Goal: Task Accomplishment & Management: Use online tool/utility

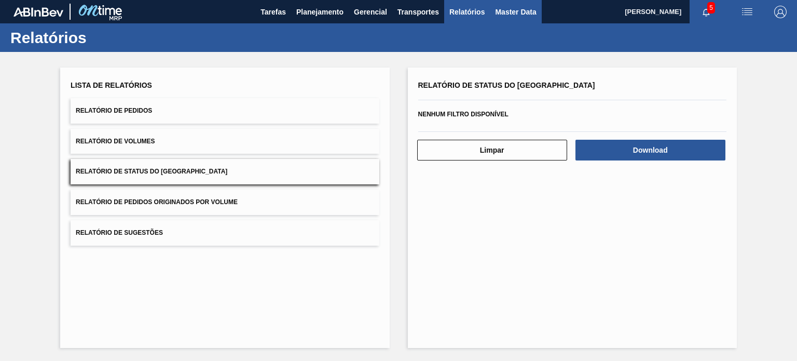
click at [524, 11] on span "Master Data" at bounding box center [515, 12] width 41 height 12
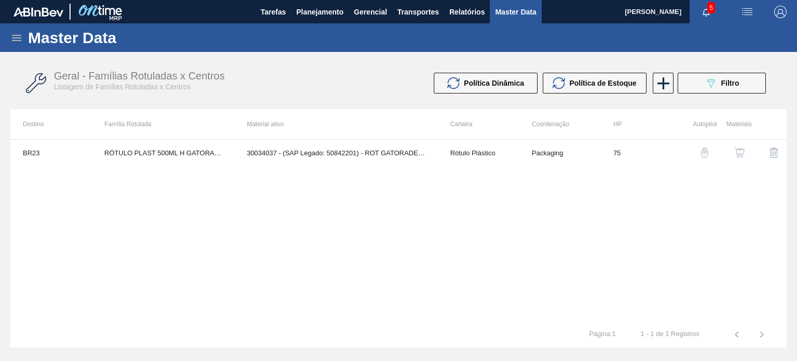
click at [24, 41] on div "Master Data" at bounding box center [398, 37] width 797 height 29
click at [20, 38] on icon at bounding box center [16, 38] width 12 height 12
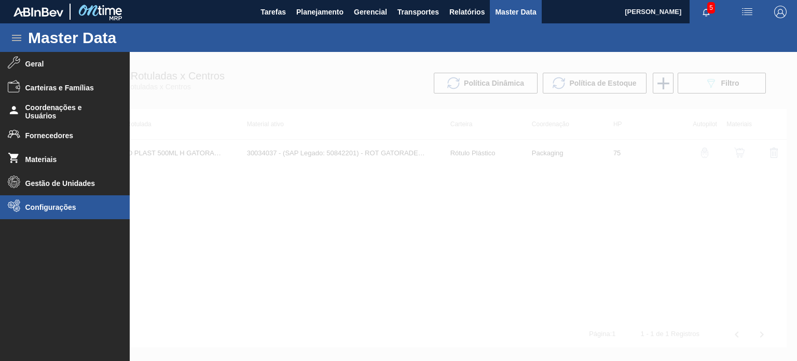
click at [52, 216] on li "Configurações" at bounding box center [65, 207] width 130 height 24
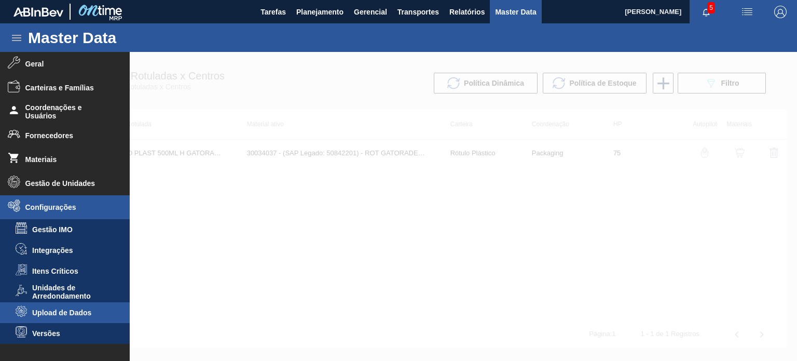
click at [51, 317] on li "Upload de Dados" at bounding box center [65, 312] width 130 height 21
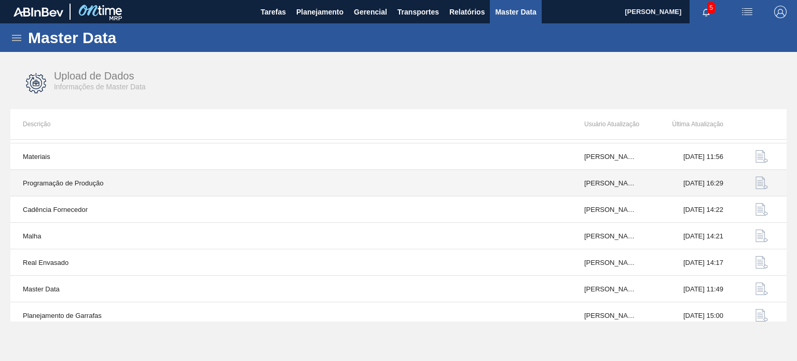
scroll to position [108, 0]
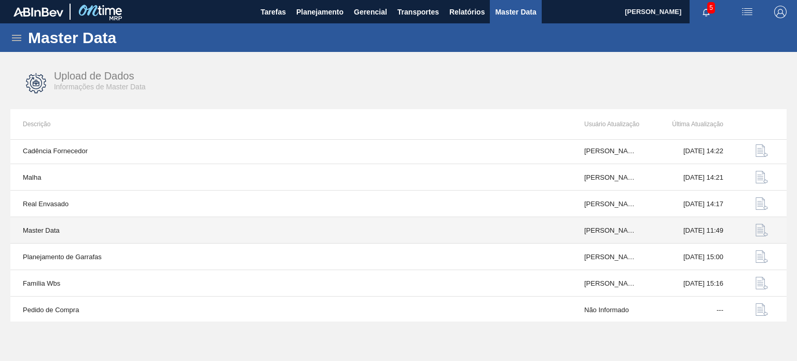
click at [756, 228] on img "button" at bounding box center [761, 230] width 12 height 12
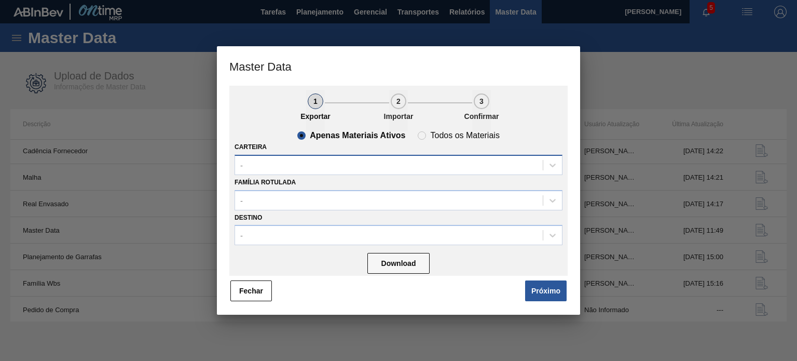
click at [339, 173] on div "-" at bounding box center [399, 165] width 328 height 20
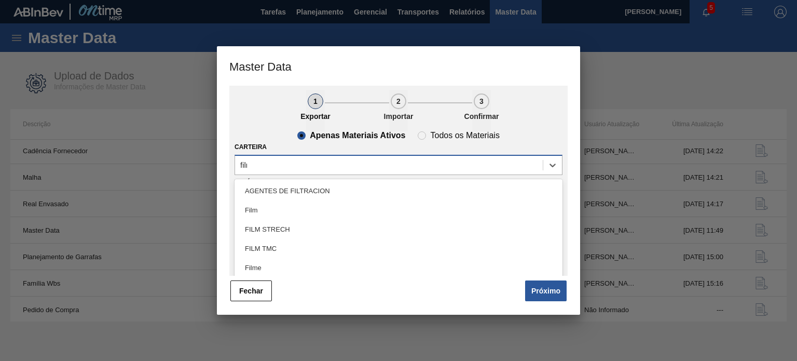
type input "filme"
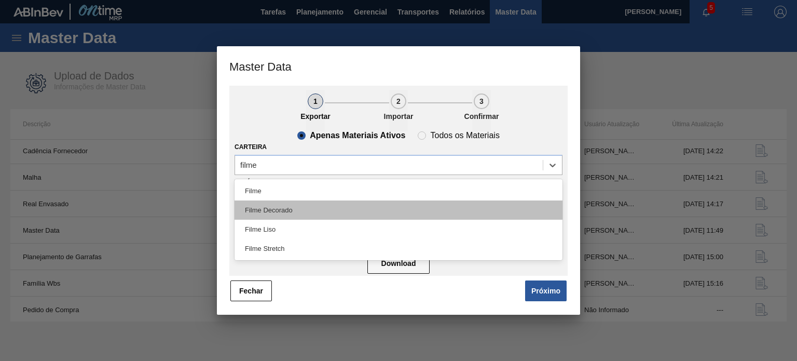
click at [319, 204] on div "Filme Decorado" at bounding box center [399, 209] width 328 height 19
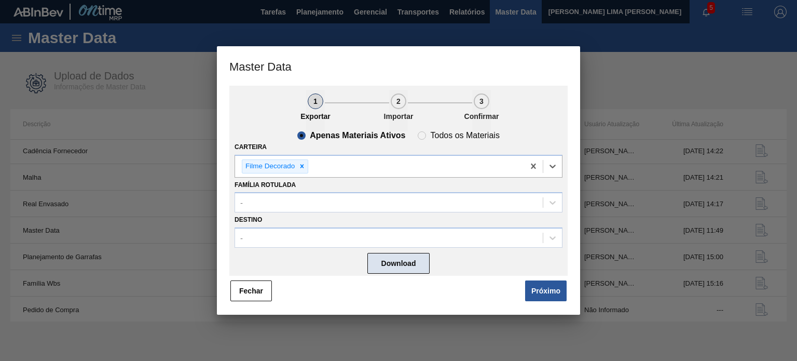
click at [396, 268] on button "Download" at bounding box center [398, 263] width 62 height 21
click at [432, 126] on li "2 Importar" at bounding box center [430, 111] width 83 height 42
click at [428, 133] on span "Todos os Materiais" at bounding box center [458, 135] width 81 height 8
click at [428, 133] on input "Todos os Materiais" at bounding box center [422, 135] width 17 height 17
radio input "true"
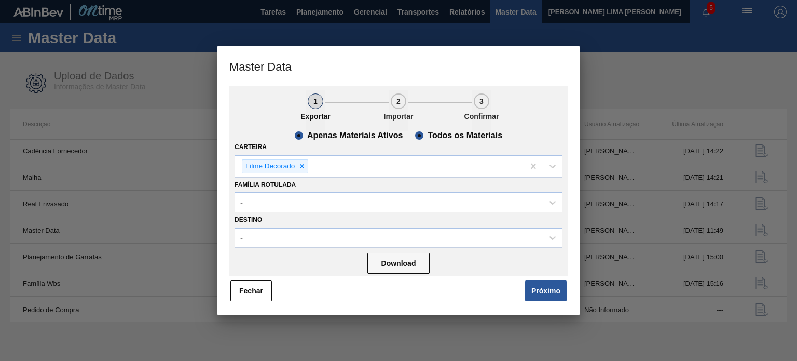
radio input "false"
click at [532, 286] on button "Próximo" at bounding box center [546, 290] width 42 height 21
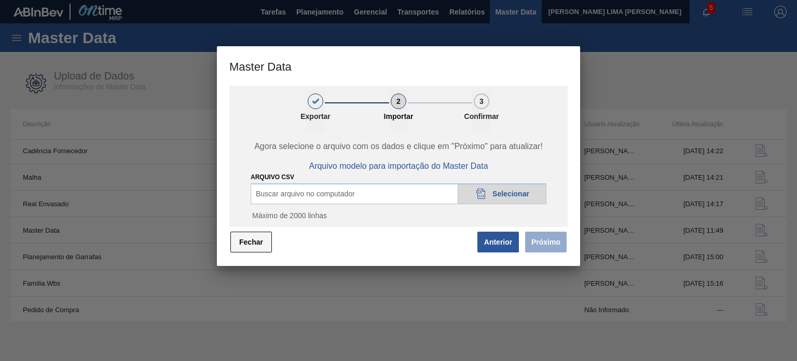
click at [264, 236] on button "Fechar" at bounding box center [251, 241] width 42 height 21
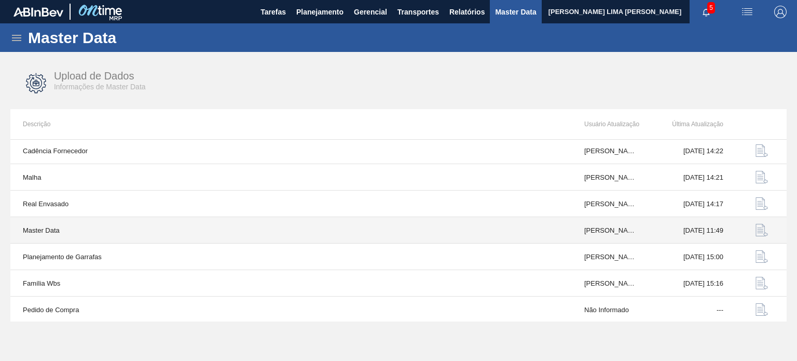
click at [757, 228] on img "button" at bounding box center [761, 230] width 12 height 12
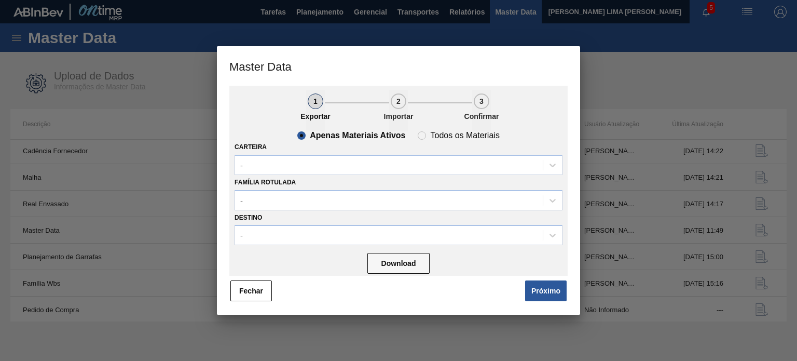
click at [317, 175] on div "Família Rotulada -" at bounding box center [399, 192] width 328 height 35
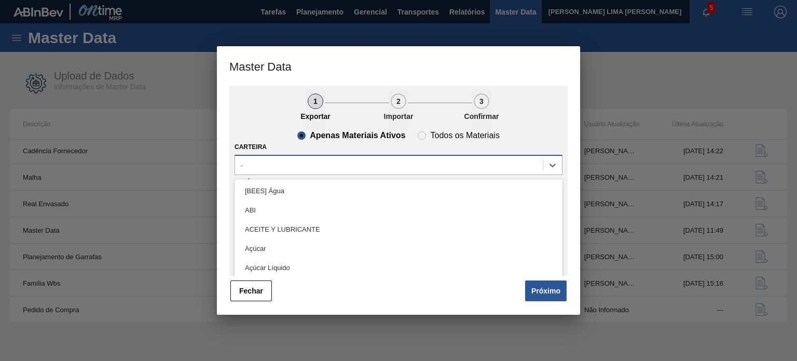
click at [305, 170] on div "-" at bounding box center [389, 164] width 308 height 15
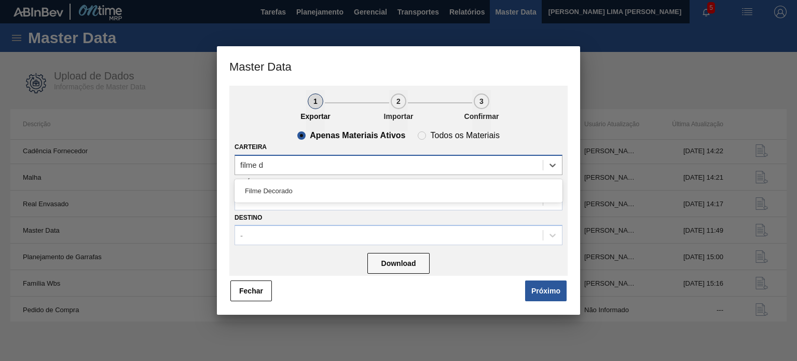
type input "filme de"
click at [301, 190] on div "Filme Decorado" at bounding box center [399, 190] width 328 height 19
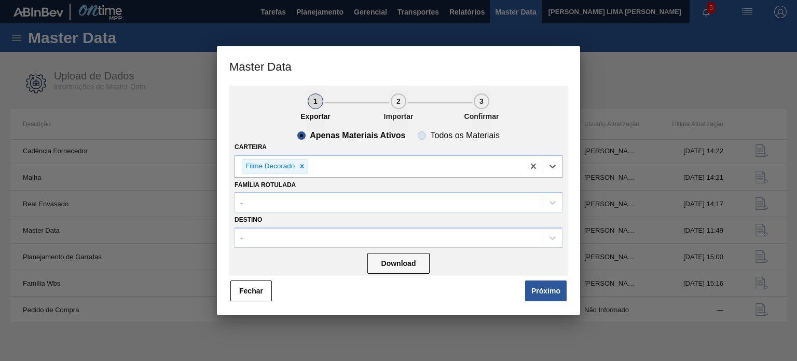
click at [0, 0] on slot "Todos os Materiais" at bounding box center [0, 0] width 0 height 0
click at [430, 137] on input "Todos os Materiais" at bounding box center [422, 135] width 17 height 17
radio input "true"
radio input "false"
click at [407, 268] on button "Download" at bounding box center [398, 263] width 62 height 21
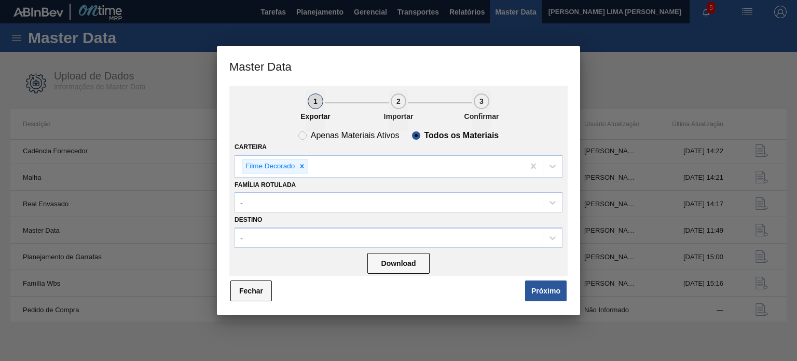
click at [267, 284] on button "Fechar" at bounding box center [251, 290] width 42 height 21
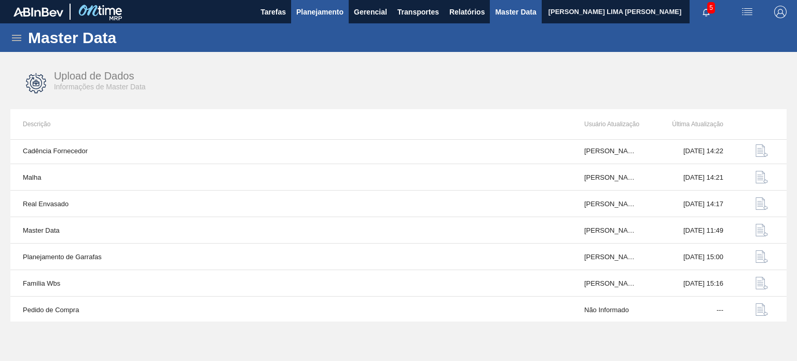
click at [315, 21] on button "Planejamento" at bounding box center [320, 11] width 58 height 23
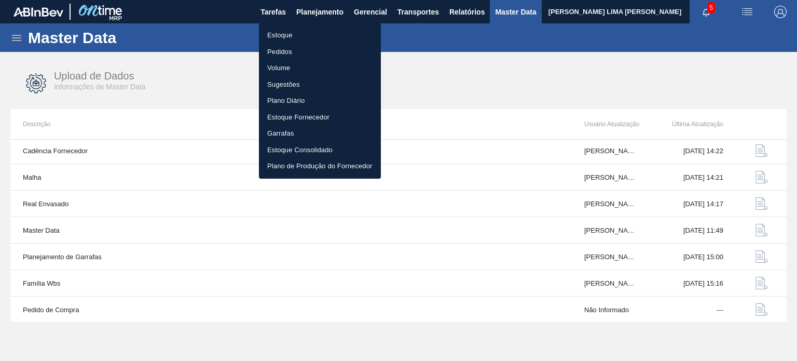
click at [302, 38] on li "Estoque" at bounding box center [320, 35] width 122 height 17
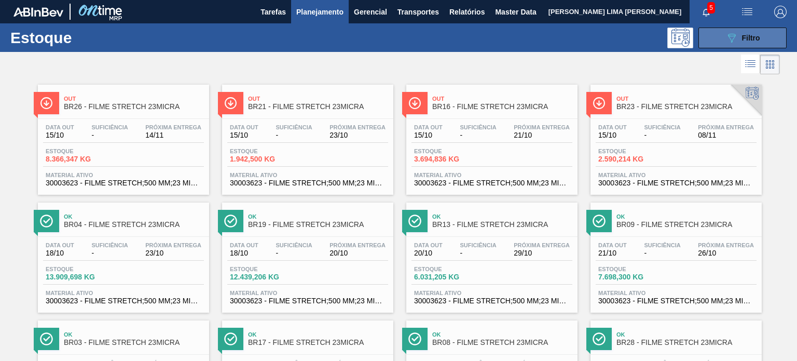
click at [728, 34] on icon at bounding box center [732, 38] width 8 height 9
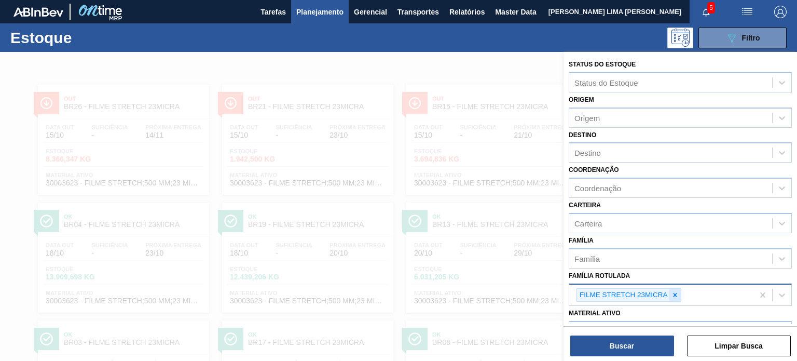
click at [671, 291] on icon at bounding box center [674, 294] width 7 height 7
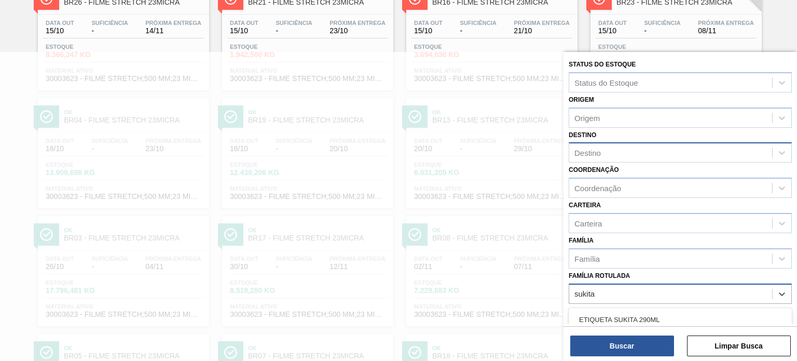
type Rotulada "sukita"
click at [608, 150] on div "Destino" at bounding box center [670, 152] width 203 height 15
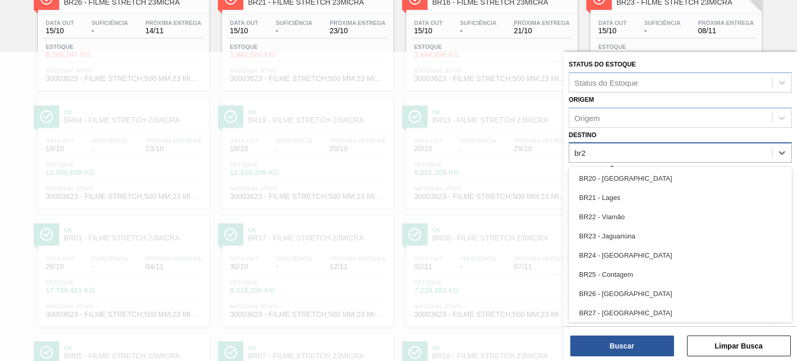
type input "br28"
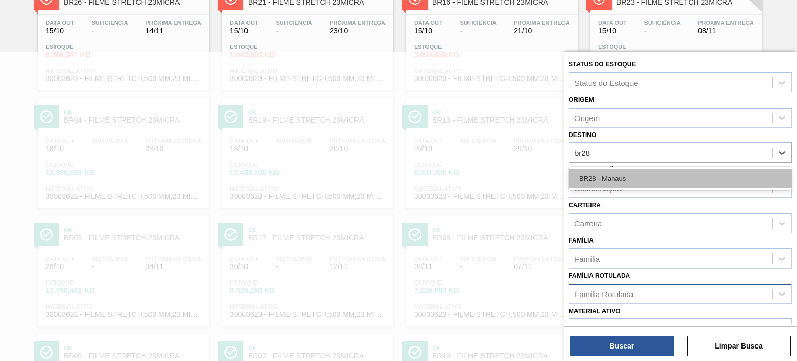
click at [606, 172] on div "BR28 - Manaus" at bounding box center [680, 178] width 223 height 19
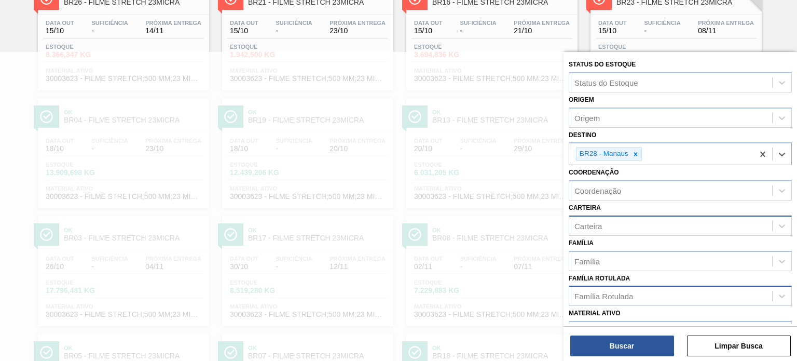
click at [586, 230] on div "Carteira" at bounding box center [670, 225] width 203 height 15
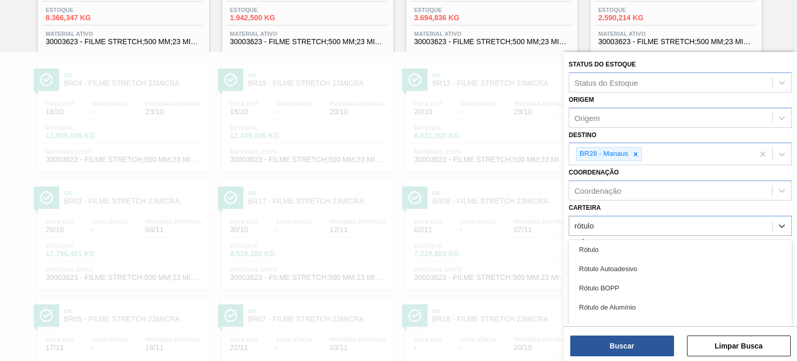
scroll to position [60, 0]
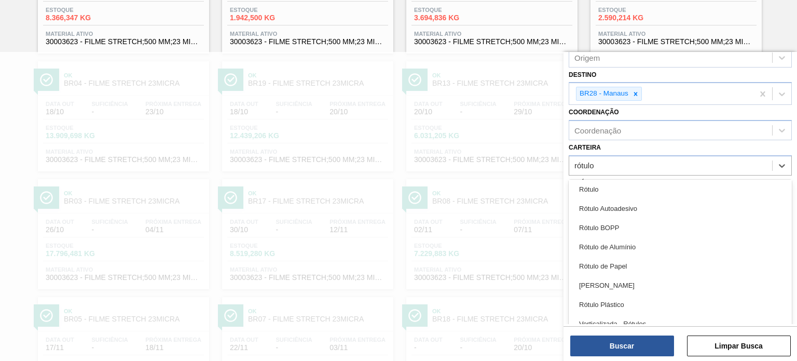
type input "rótulo"
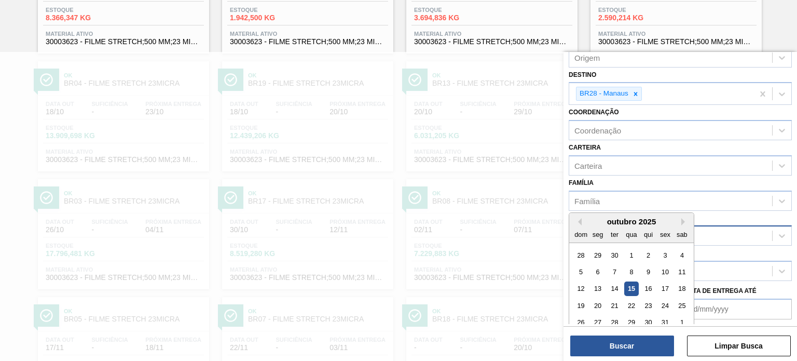
click at [619, 337] on de "Data suficiência de" at bounding box center [622, 347] width 107 height 21
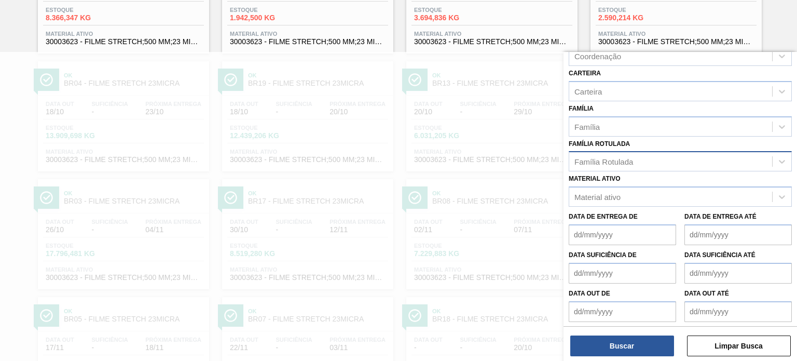
click at [614, 283] on div "Data out de Data out até" at bounding box center [679, 302] width 231 height 38
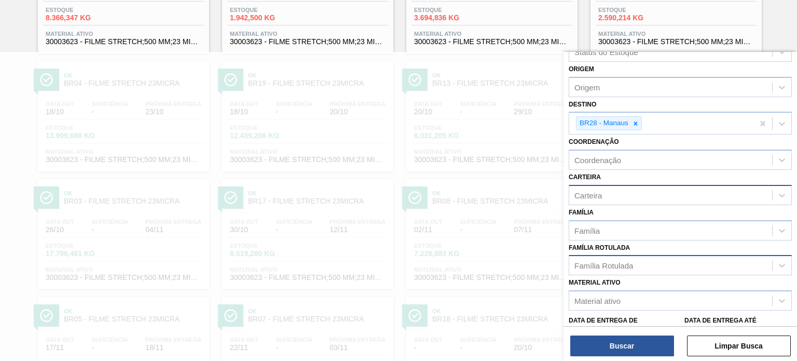
click at [598, 187] on div "Carteira" at bounding box center [670, 194] width 203 height 15
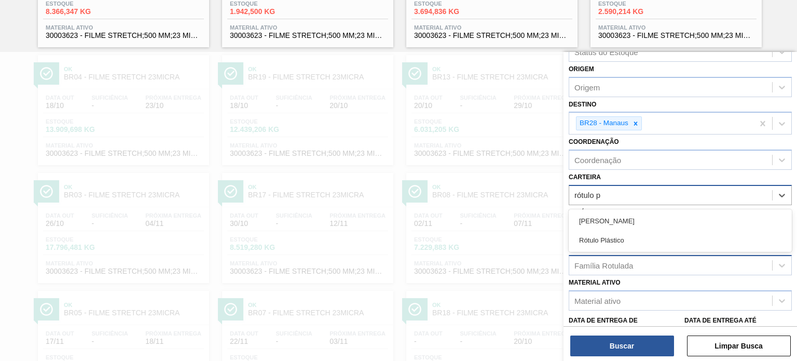
type input "rótulo pl"
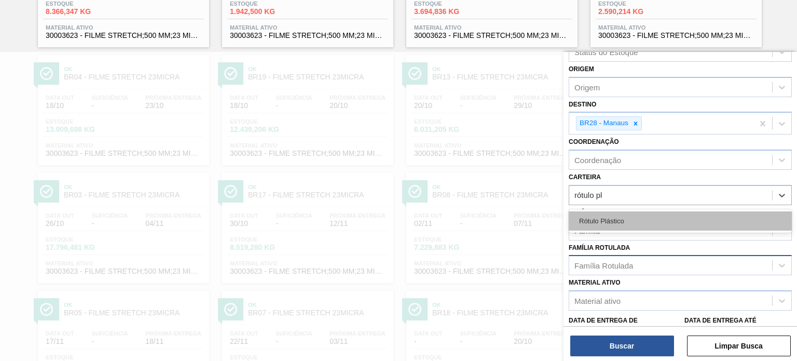
click at [614, 219] on div "Rótulo Plástico" at bounding box center [680, 220] width 223 height 19
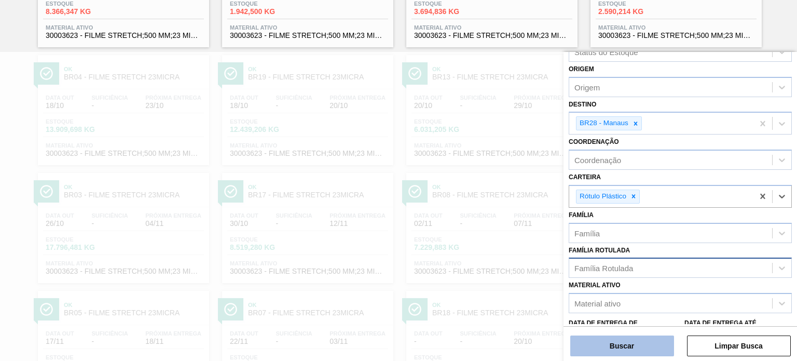
click at [608, 343] on button "Buscar" at bounding box center [622, 345] width 104 height 21
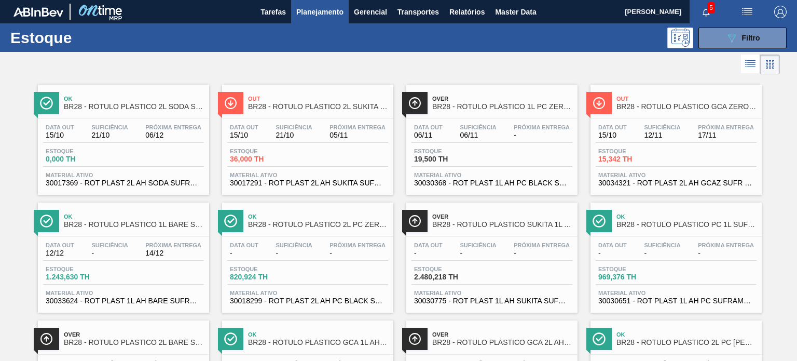
click at [338, 106] on span "BR28 - RÓTULO PLÁSTICO 2L SUKITA SUFRAMA AH" at bounding box center [318, 107] width 140 height 8
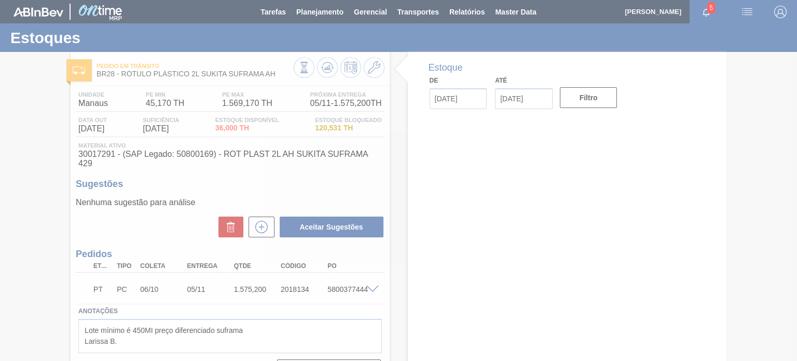
click at [365, 284] on div at bounding box center [398, 180] width 797 height 361
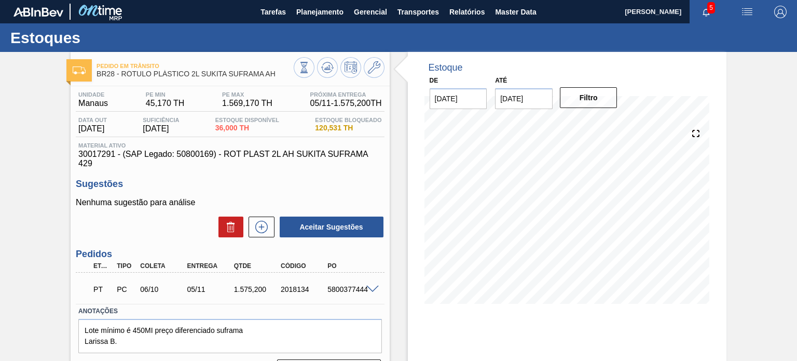
click at [369, 290] on span at bounding box center [372, 289] width 12 height 8
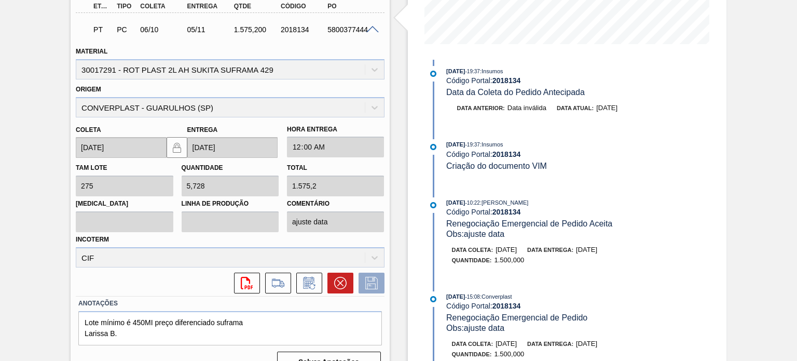
scroll to position [259, 0]
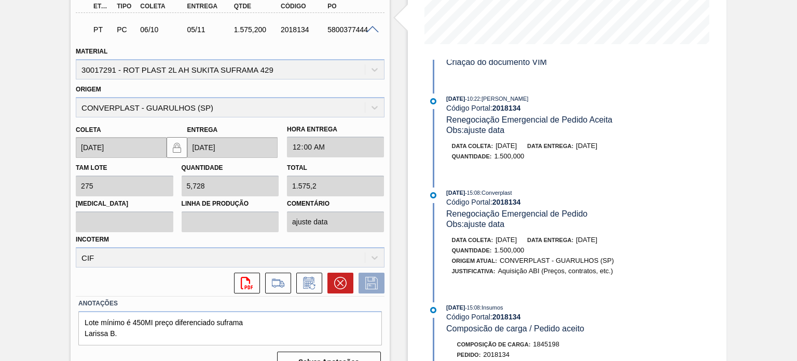
click at [595, 149] on span "[DATE]" at bounding box center [586, 146] width 21 height 8
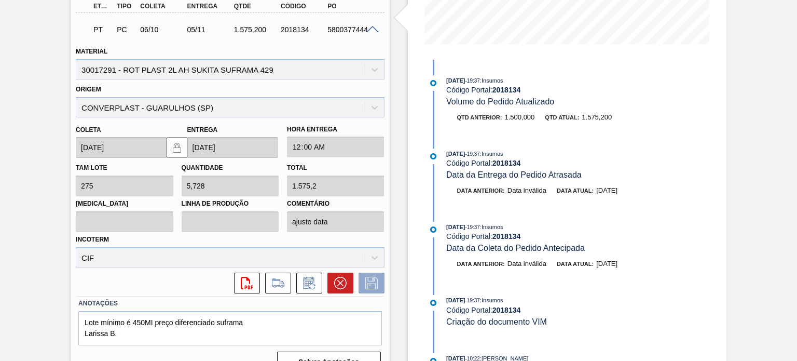
scroll to position [0, 0]
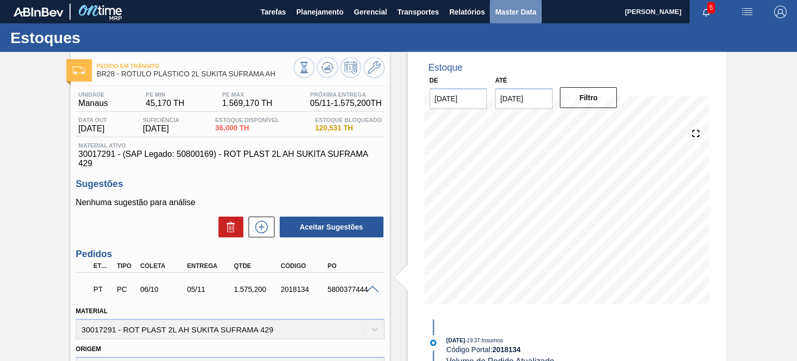
click at [508, 18] on span "Master Data" at bounding box center [515, 12] width 41 height 12
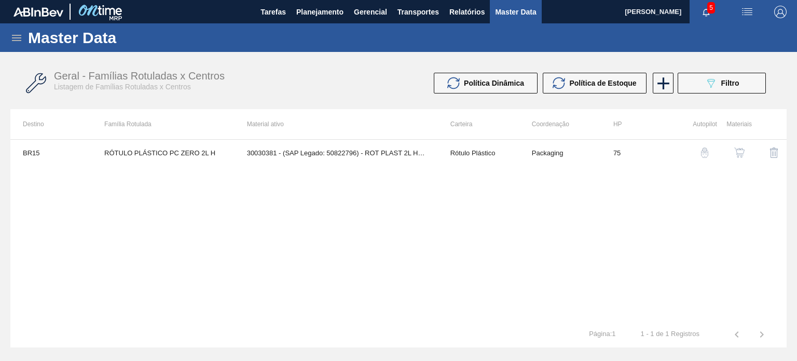
click at [11, 37] on icon at bounding box center [16, 38] width 12 height 12
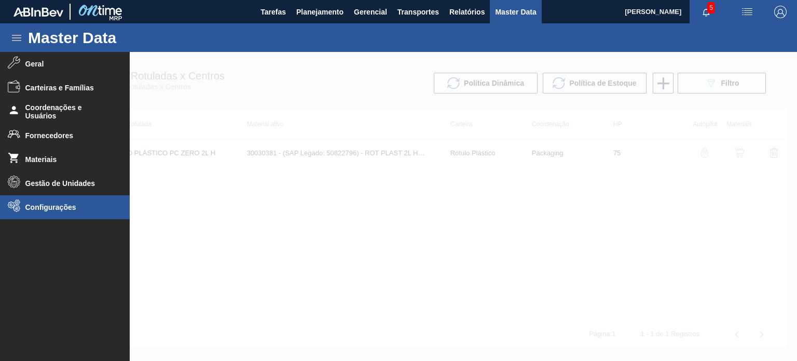
click at [62, 201] on li "Configurações" at bounding box center [65, 207] width 130 height 24
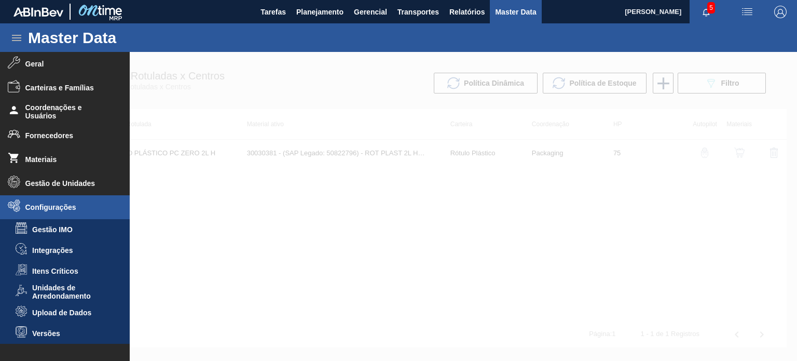
click at [75, 316] on span "Upload de Dados" at bounding box center [72, 312] width 80 height 8
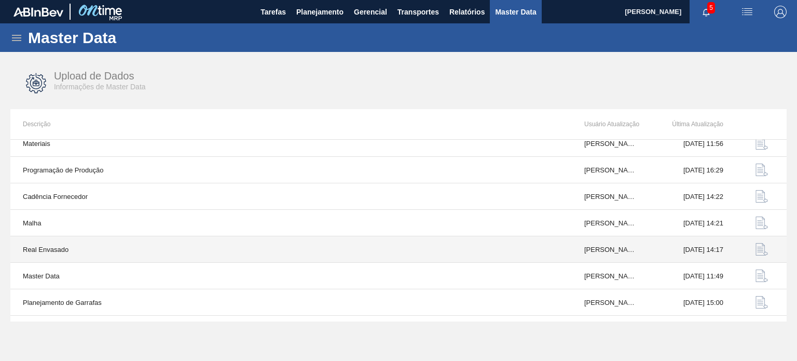
scroll to position [108, 0]
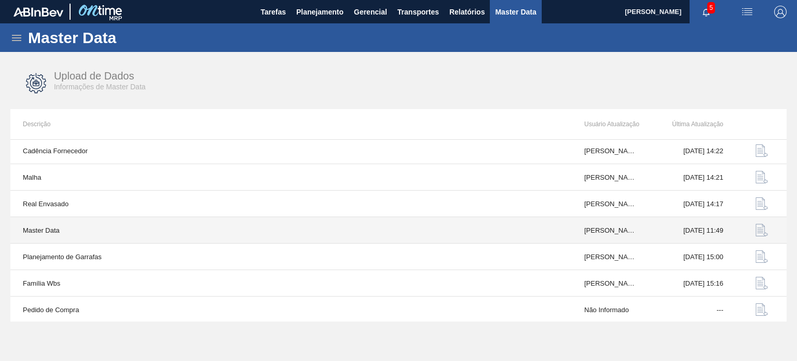
click at [756, 227] on img "button" at bounding box center [761, 230] width 12 height 12
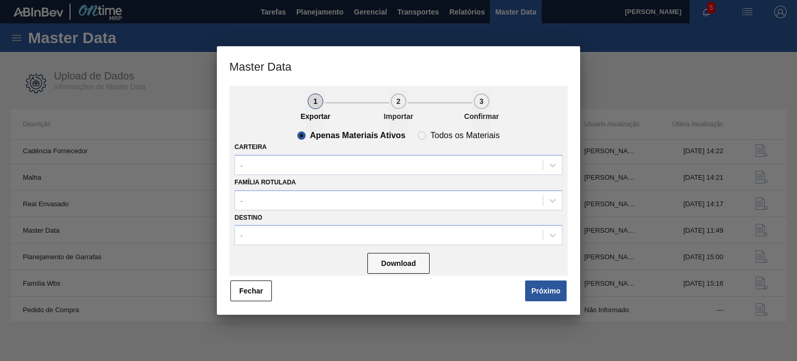
drag, startPoint x: 564, startPoint y: 291, endPoint x: 555, endPoint y: 286, distance: 10.4
click at [562, 290] on button "Próximo" at bounding box center [546, 290] width 42 height 21
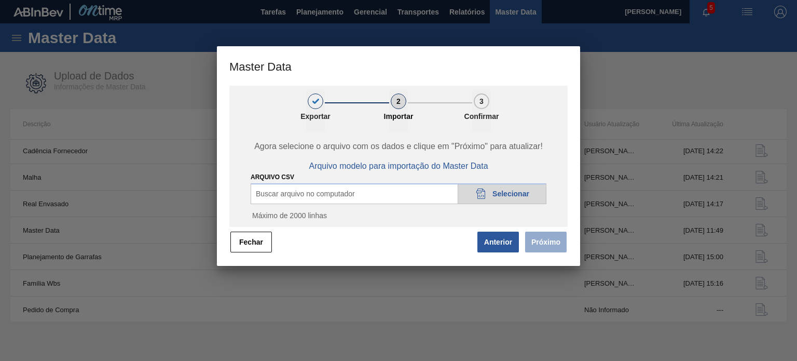
click at [518, 205] on div "ARQUIVO CSV Buscar arquivo no computador 20DAD902-3625-4257-8FDA-0C0CB19E2A3D S…" at bounding box center [399, 199] width 296 height 56
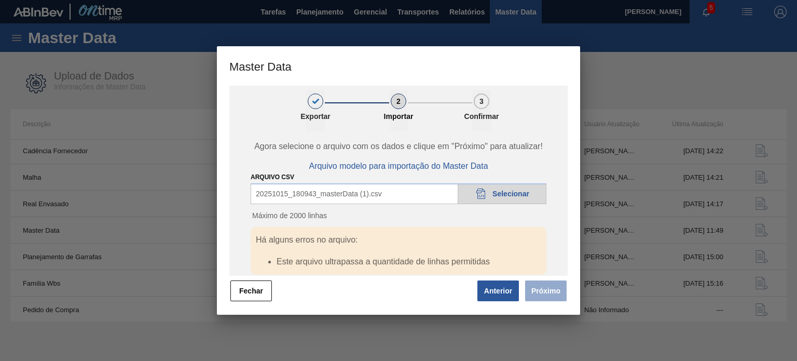
scroll to position [8, 0]
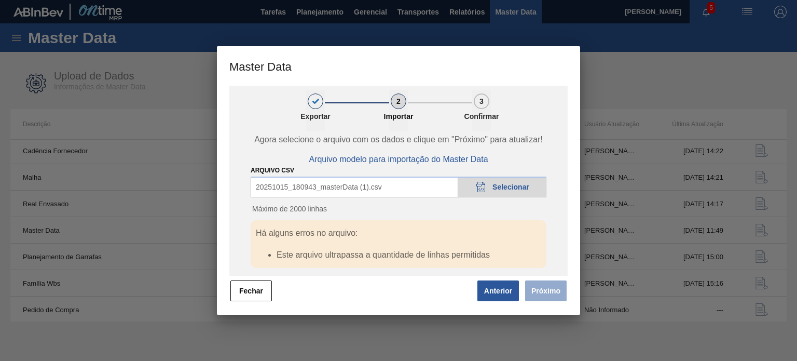
click at [303, 204] on p "Máximo de 2000 linhas" at bounding box center [399, 208] width 296 height 8
click at [484, 179] on div "20DAD902-3625-4257-8FDA-0C0CB19E2A3D Selecionar" at bounding box center [502, 186] width 89 height 21
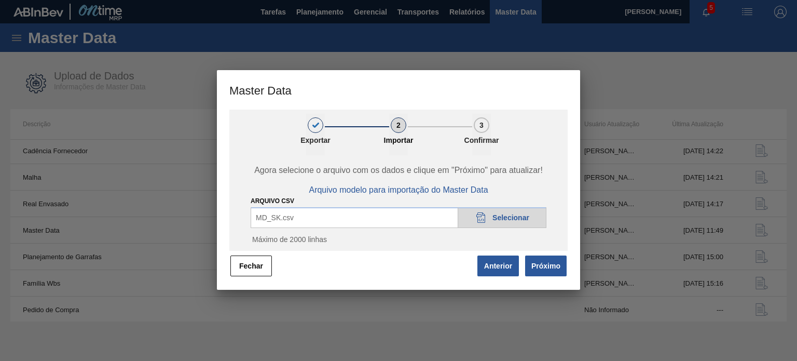
scroll to position [0, 0]
click at [553, 278] on div "1 Exportar 2 Importar 3 Confirmar Agora selecione o arquivo com os dados e cliq…" at bounding box center [398, 199] width 363 height 180
click at [552, 276] on button "Próximo" at bounding box center [546, 265] width 42 height 21
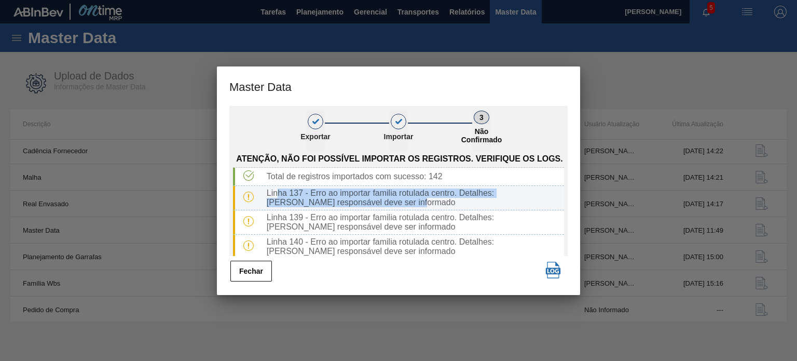
drag, startPoint x: 384, startPoint y: 201, endPoint x: 275, endPoint y: 193, distance: 109.8
click at [275, 193] on div "Linha 137 - Erro ao importar familia rotulada centro. Detalhes: [PERSON_NAME] r…" at bounding box center [413, 197] width 301 height 19
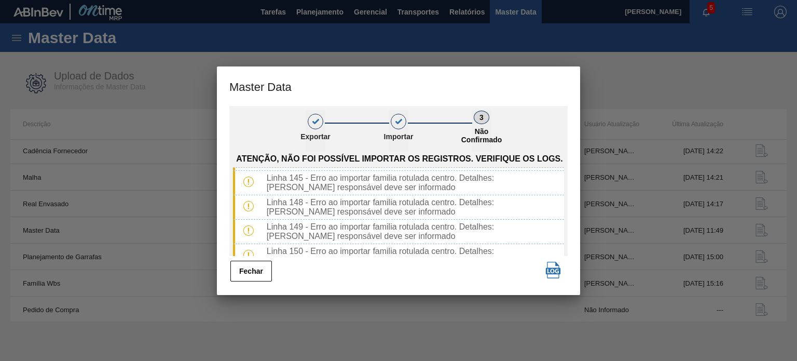
scroll to position [259, 0]
click at [551, 269] on img "button" at bounding box center [553, 269] width 17 height 17
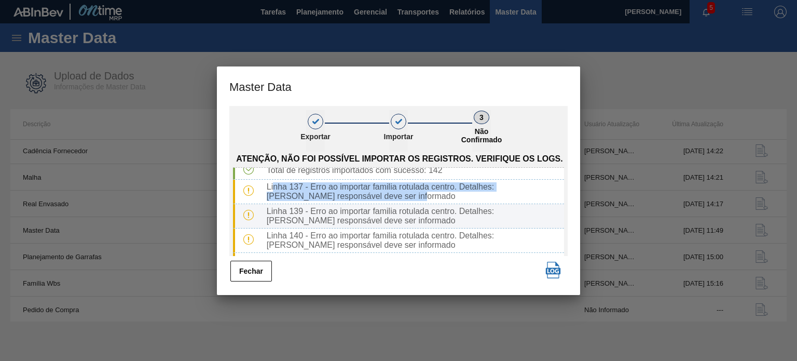
scroll to position [0, 0]
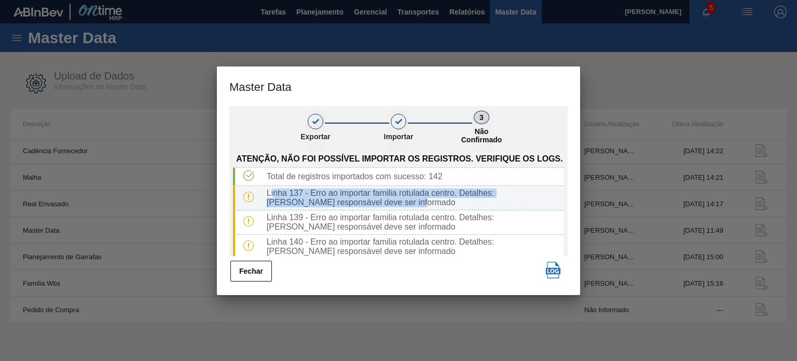
click at [378, 186] on div "Linha 137 - Erro ao importar familia rotulada centro. Detalhes: [PERSON_NAME] r…" at bounding box center [398, 198] width 331 height 24
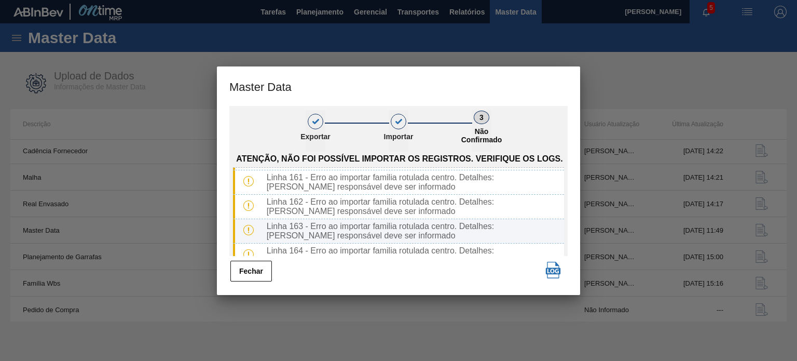
scroll to position [547, 0]
